Goal: Information Seeking & Learning: Learn about a topic

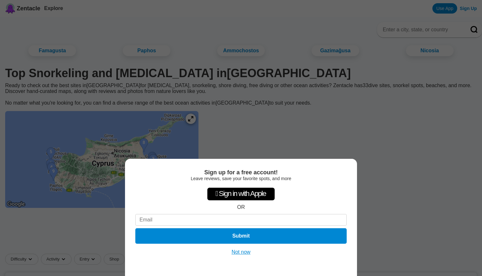
click at [245, 251] on button "Not now" at bounding box center [241, 251] width 23 height 6
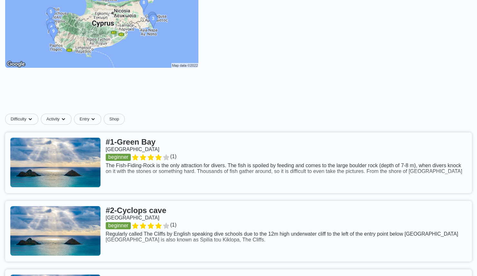
scroll to position [142, 0]
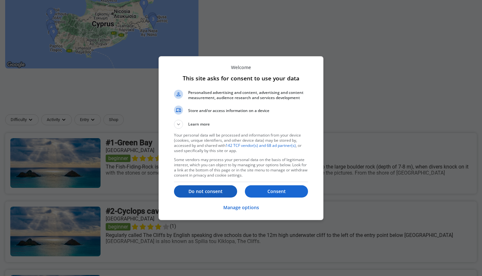
click at [220, 191] on p "Do not consent" at bounding box center [205, 191] width 63 height 6
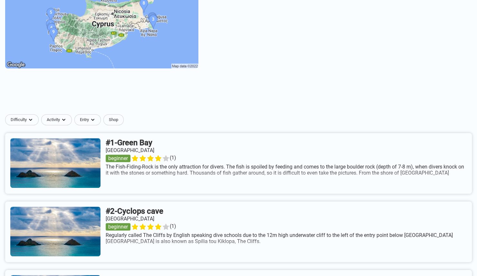
click at [292, 179] on link at bounding box center [238, 163] width 467 height 61
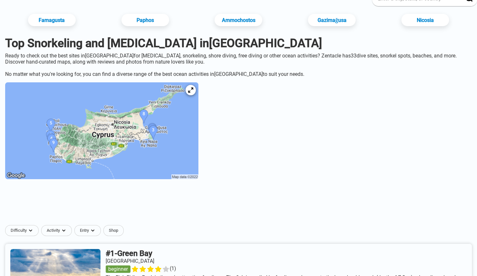
scroll to position [26, 0]
